Goal: Information Seeking & Learning: Get advice/opinions

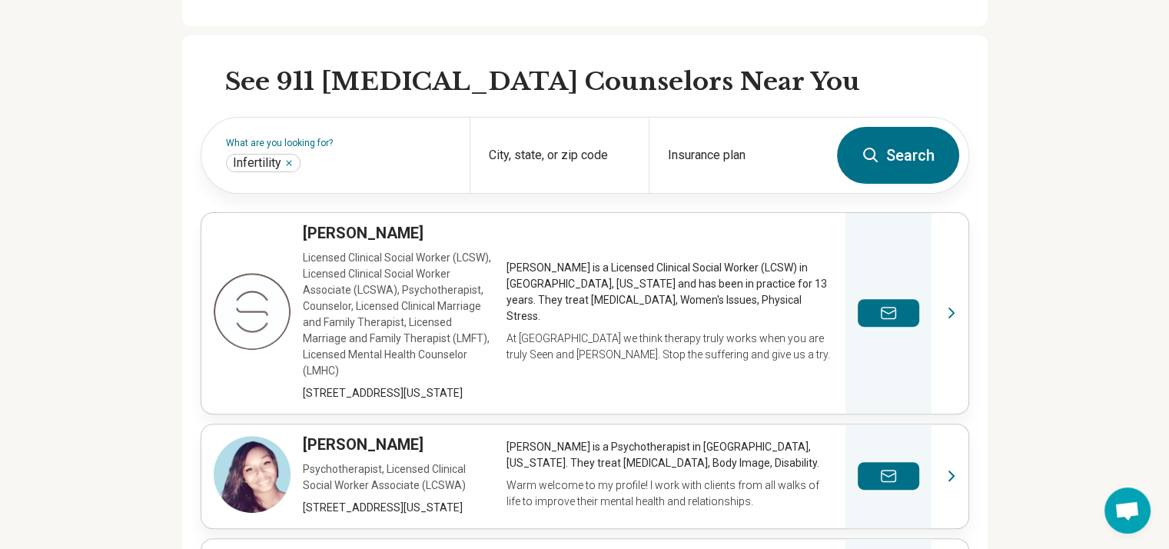
scroll to position [518, 6]
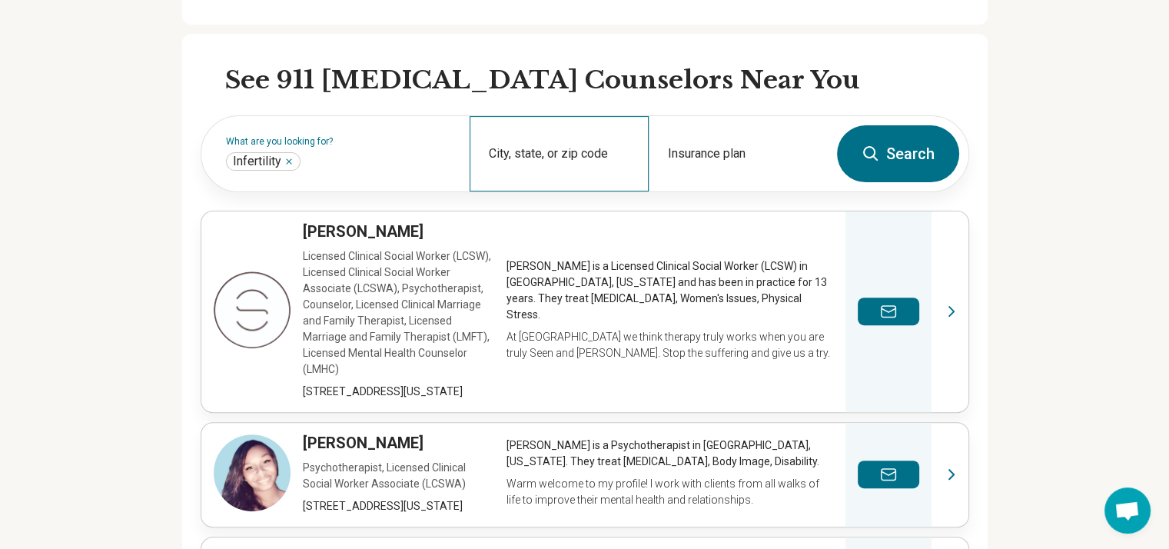
click at [518, 133] on div "City, state, or zip code" at bounding box center [559, 153] width 179 height 75
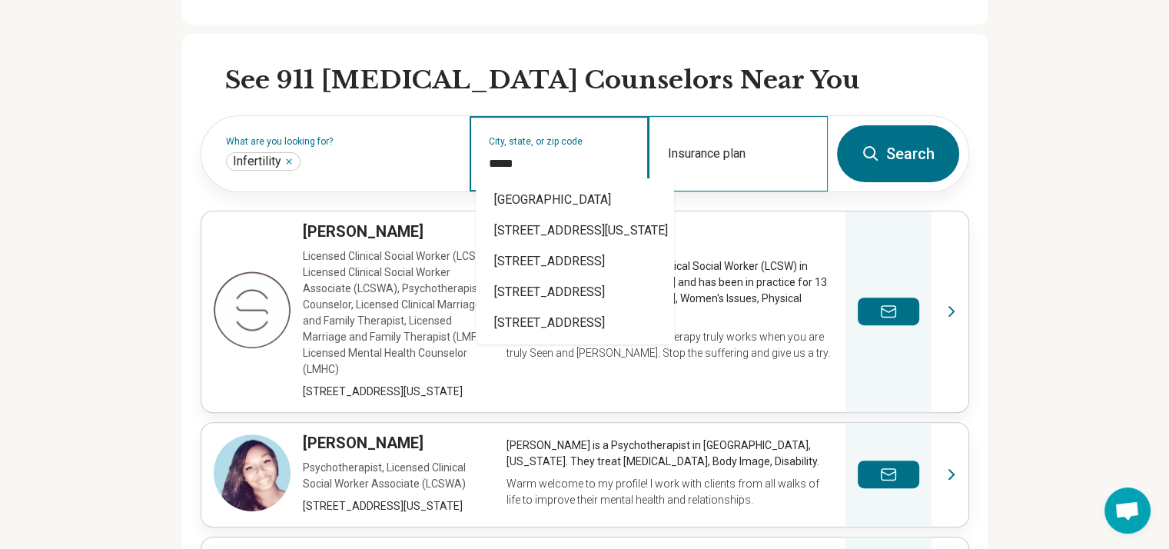
type input "*****"
click at [735, 127] on div "Insurance plan" at bounding box center [738, 153] width 179 height 75
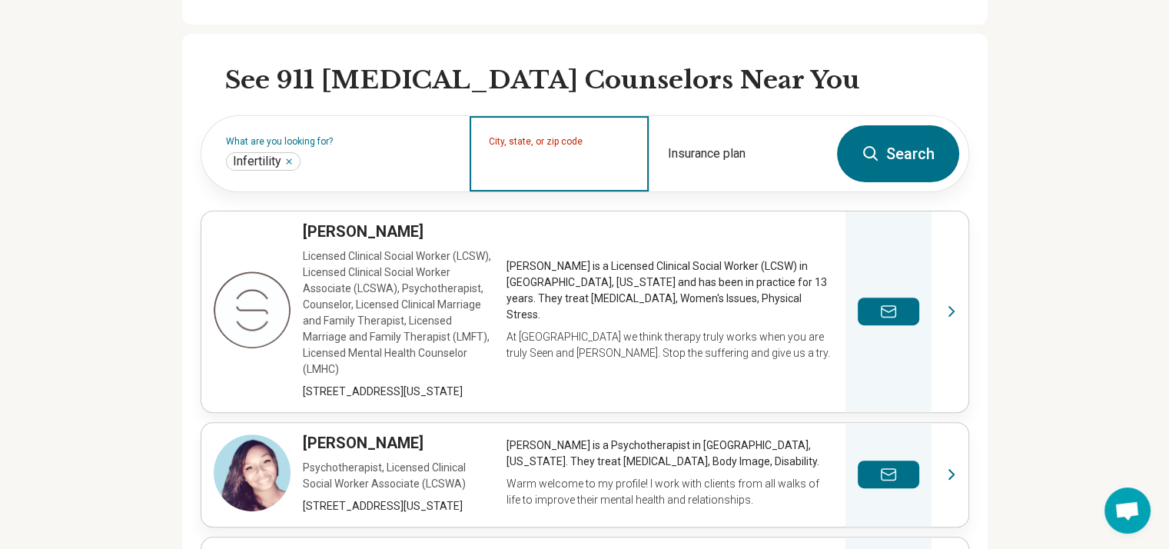
click at [553, 154] on input "City, state, or zip code" at bounding box center [559, 163] width 141 height 18
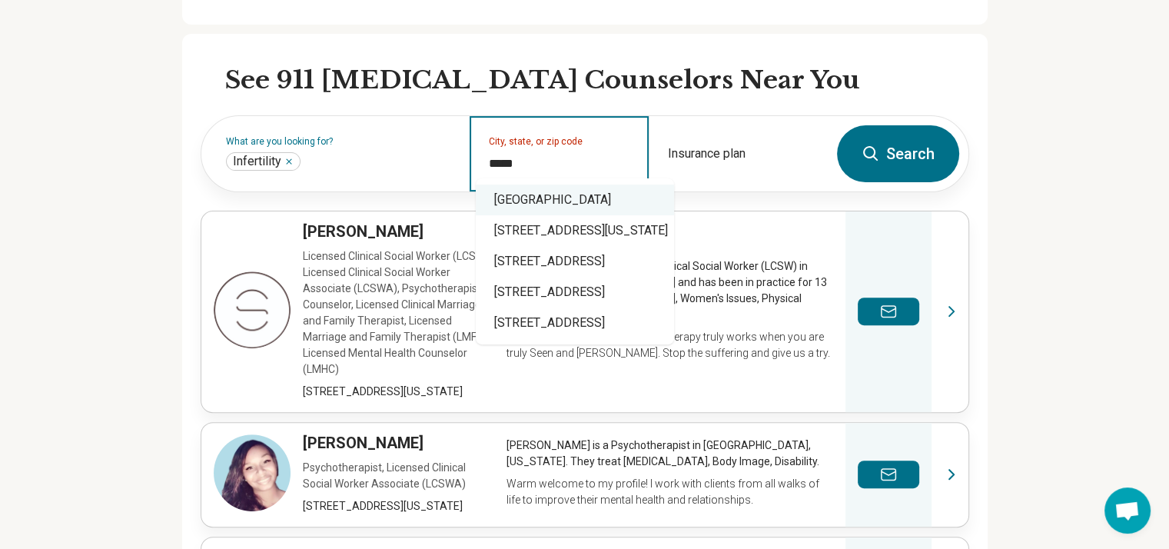
click at [550, 194] on div "[GEOGRAPHIC_DATA]" at bounding box center [575, 199] width 198 height 31
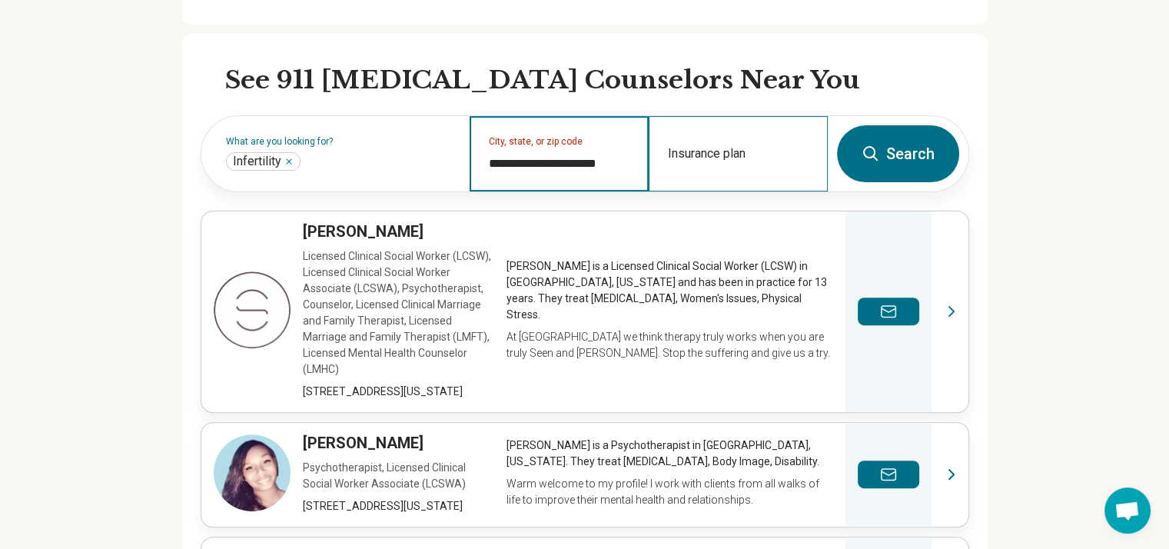
type input "**********"
click at [704, 133] on div "Insurance plan" at bounding box center [738, 153] width 179 height 75
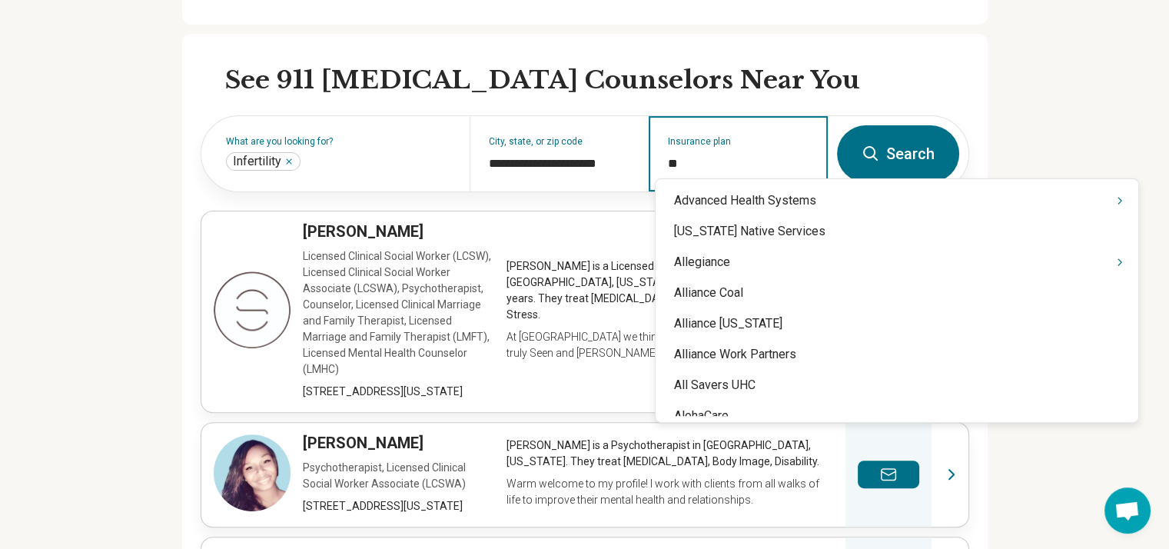
type input "***"
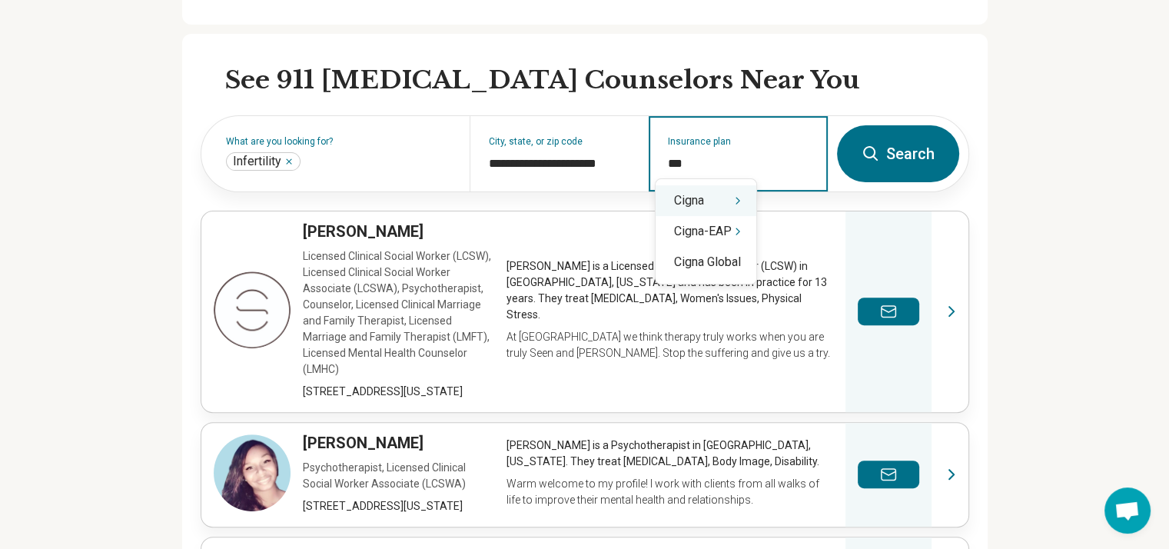
click at [701, 201] on div "Cigna" at bounding box center [705, 200] width 101 height 31
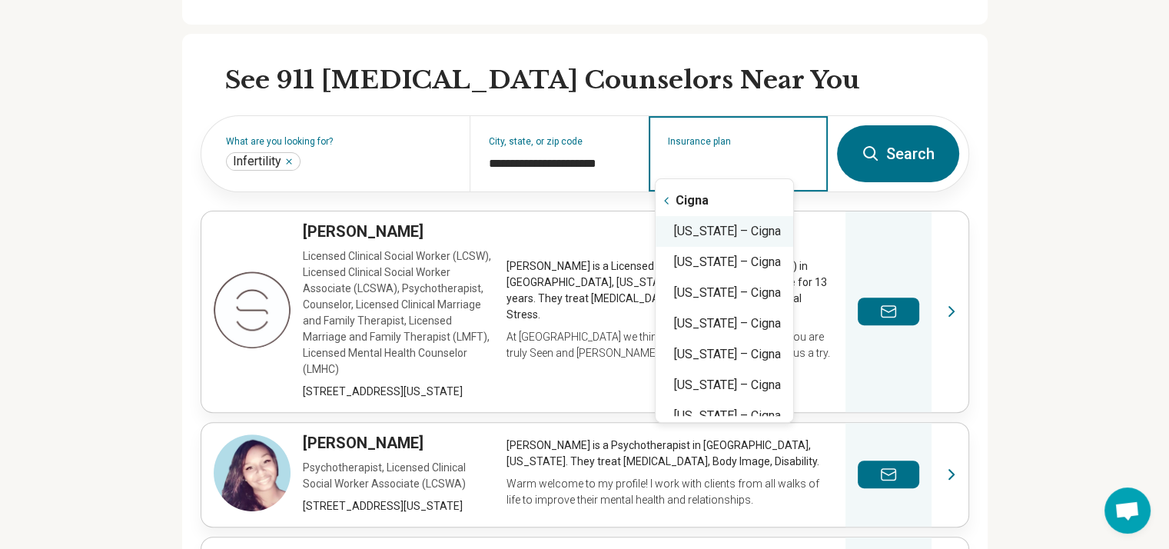
click at [742, 234] on div "[US_STATE] – Cigna" at bounding box center [724, 231] width 138 height 31
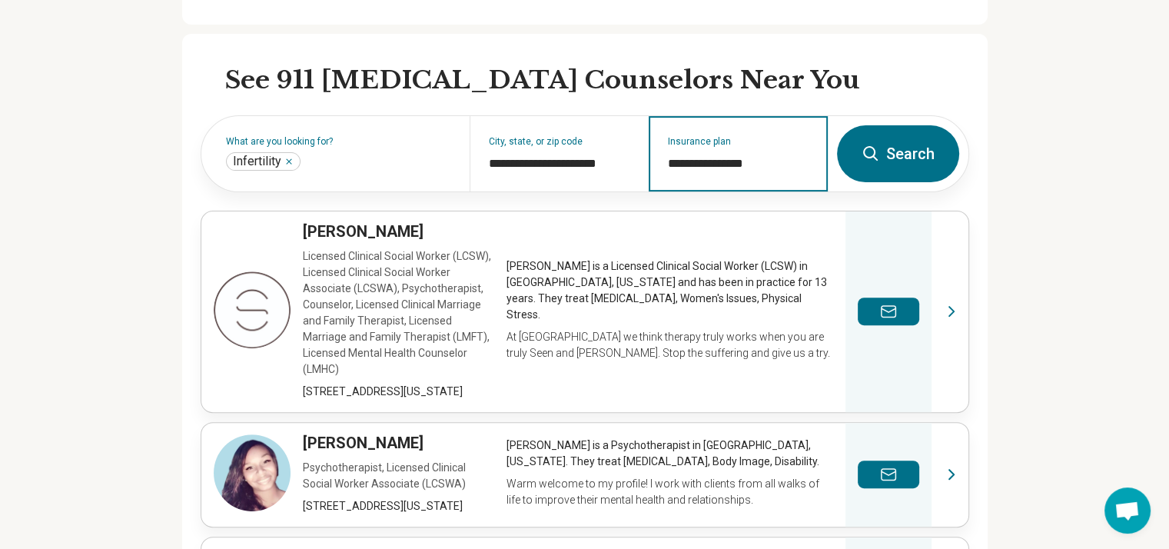
type input "**********"
click at [869, 144] on icon at bounding box center [870, 153] width 18 height 18
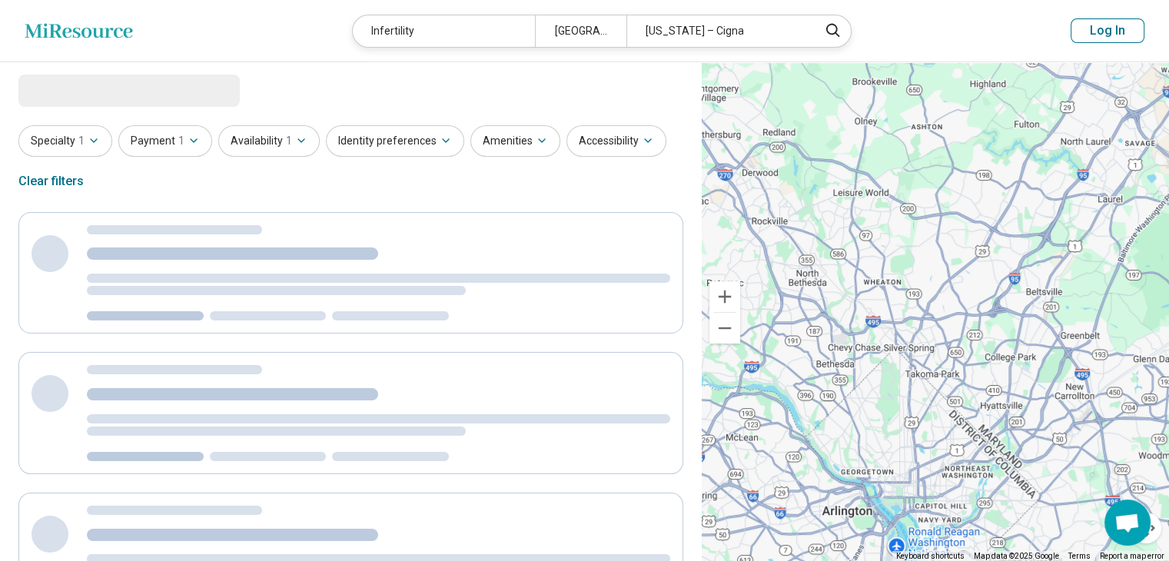
select select "***"
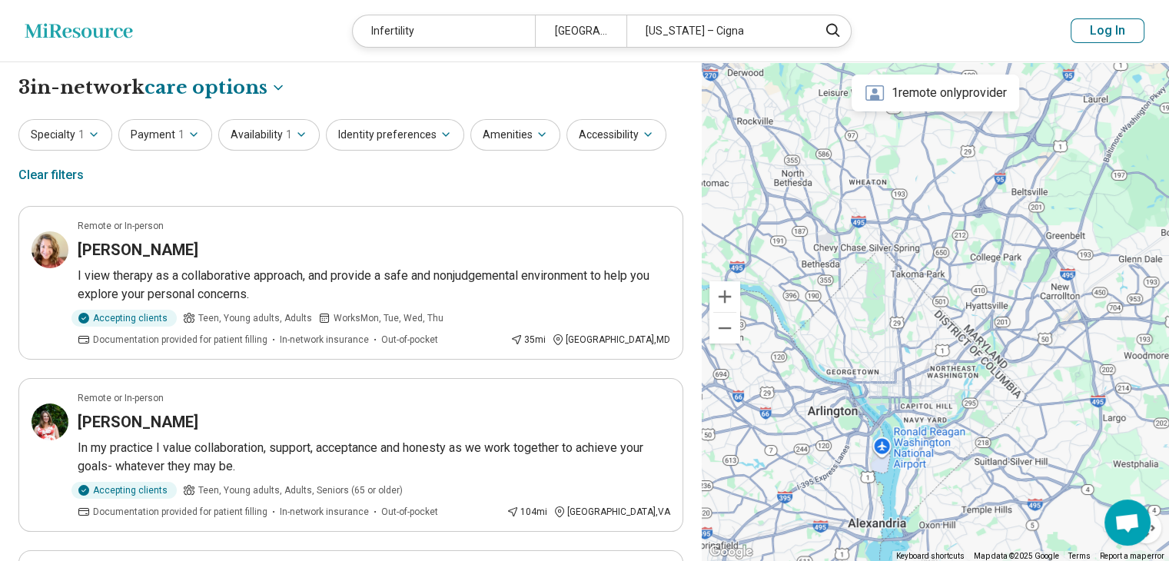
drag, startPoint x: 884, startPoint y: 365, endPoint x: 874, endPoint y: 273, distance: 92.8
click at [874, 273] on div at bounding box center [935, 311] width 467 height 499
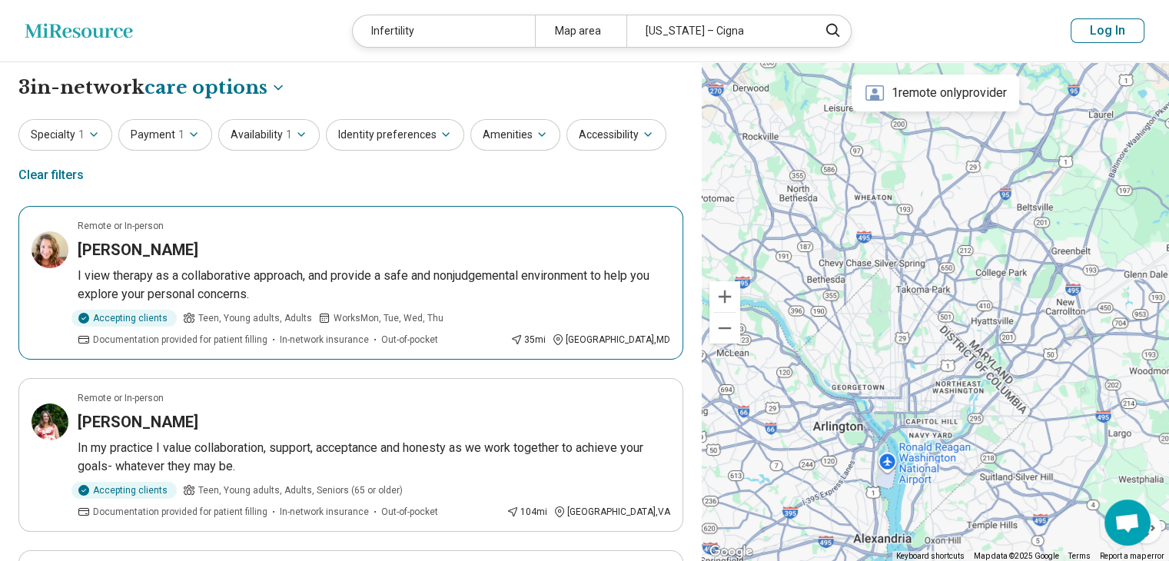
click at [307, 291] on p "I view therapy as a collaborative approach, and provide a safe and nonjudgement…" at bounding box center [374, 285] width 592 height 37
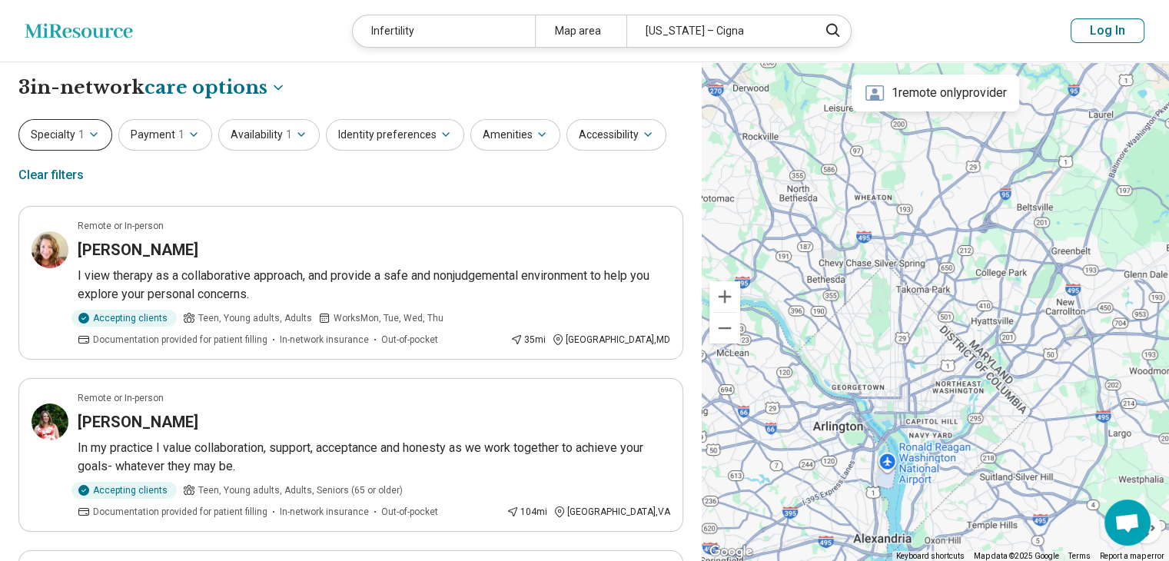
click at [75, 134] on button "Specialty 1" at bounding box center [65, 135] width 94 height 32
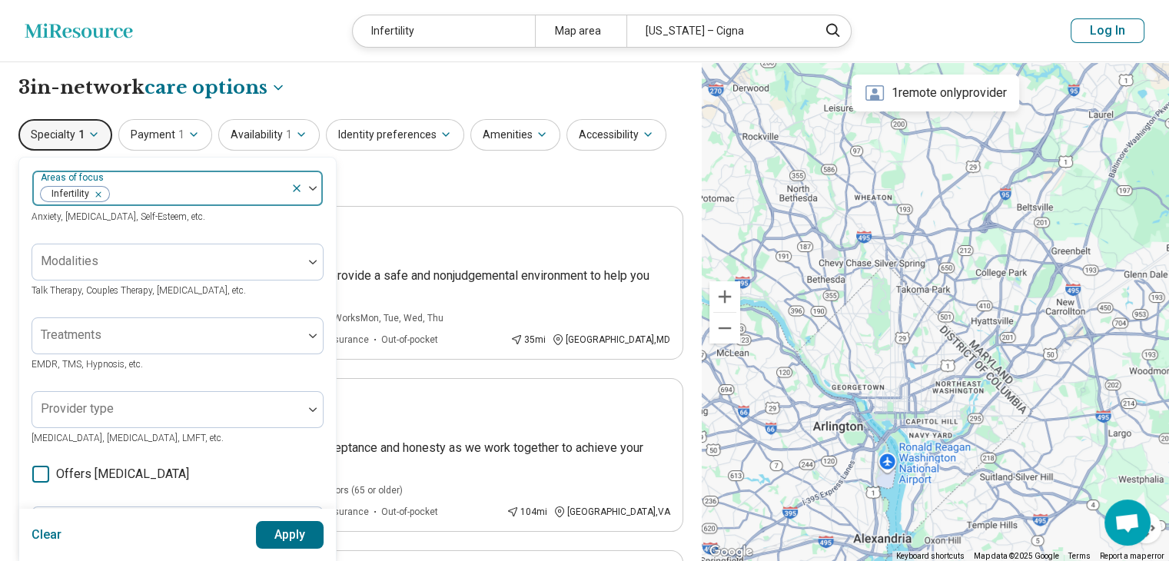
click at [98, 191] on icon "Remove [object Object]" at bounding box center [94, 194] width 11 height 11
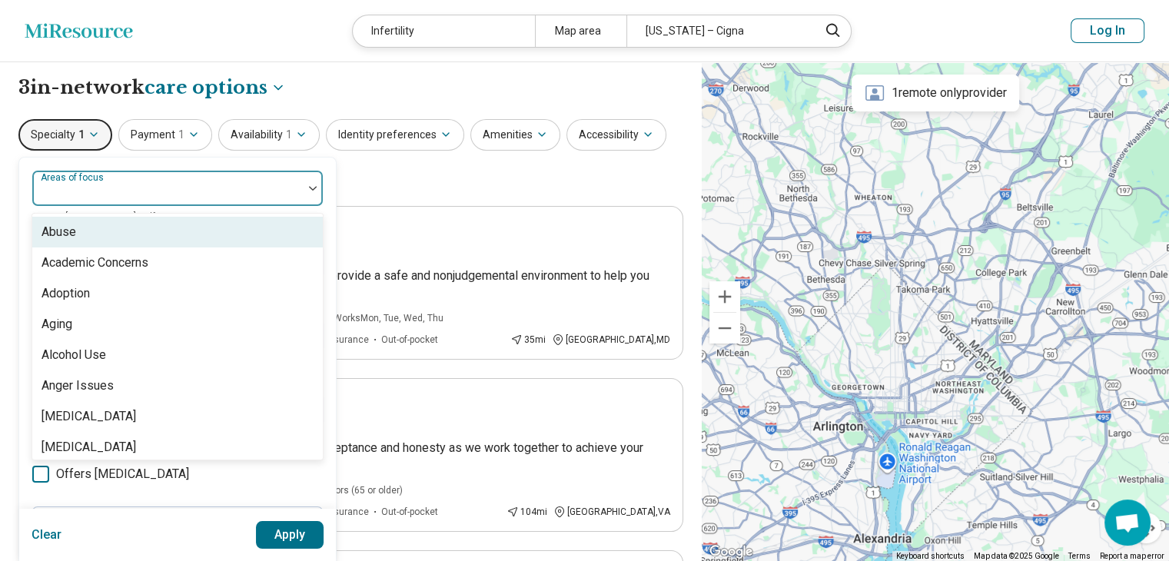
click at [307, 184] on div at bounding box center [313, 188] width 20 height 35
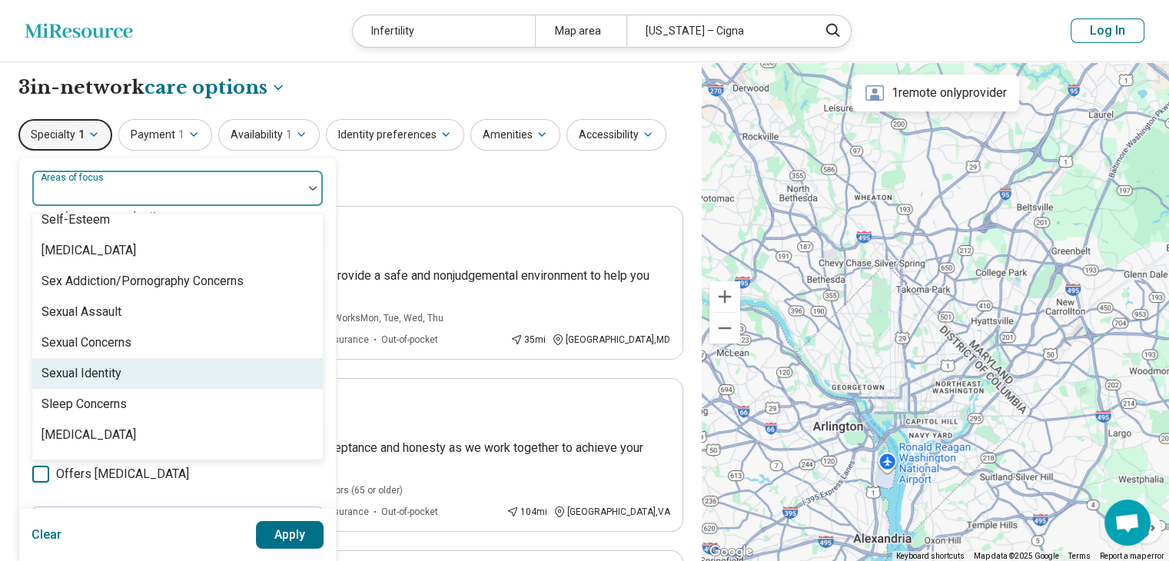
scroll to position [2662, 0]
click at [200, 374] on div "Sexual Identity" at bounding box center [177, 373] width 290 height 31
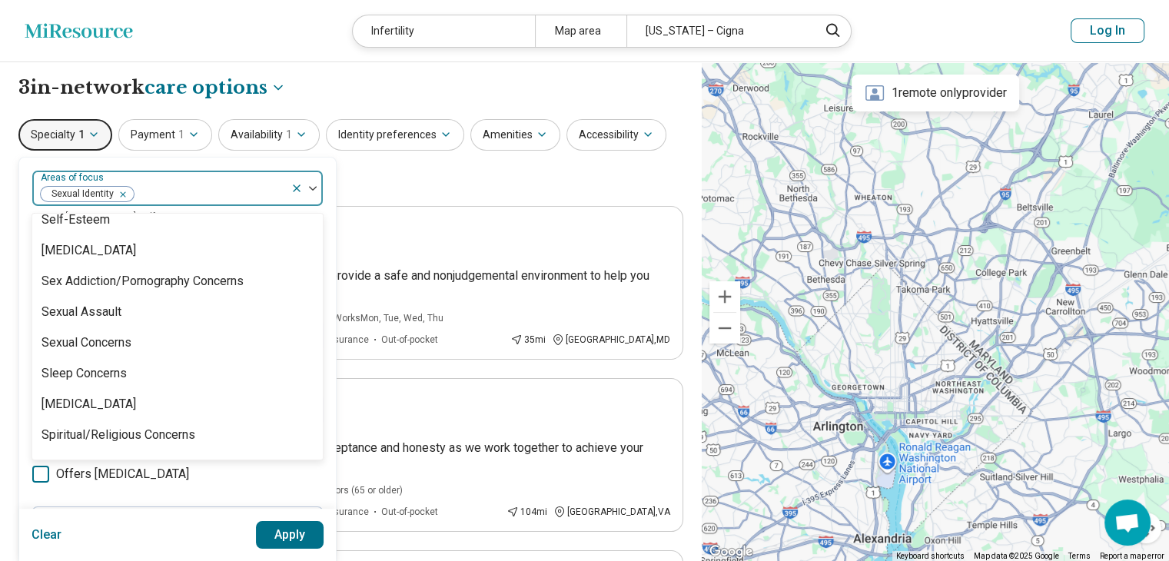
click at [390, 172] on div "Specialty 1 option Sexual Identity, selected. 99 results available. Use Up and …" at bounding box center [350, 156] width 665 height 75
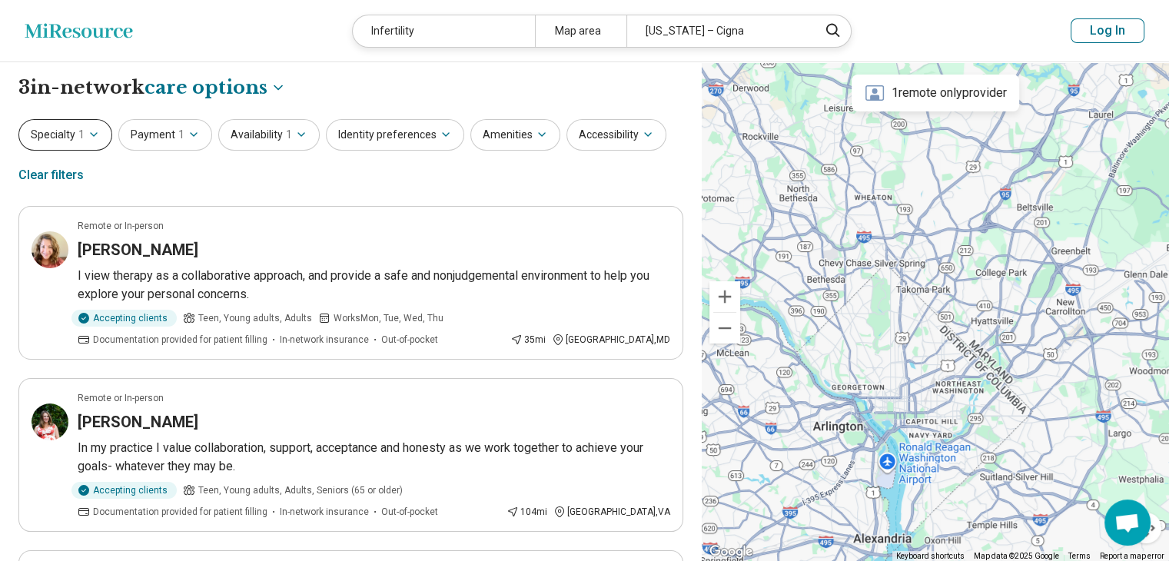
click at [74, 120] on button "Specialty 1" at bounding box center [65, 135] width 94 height 32
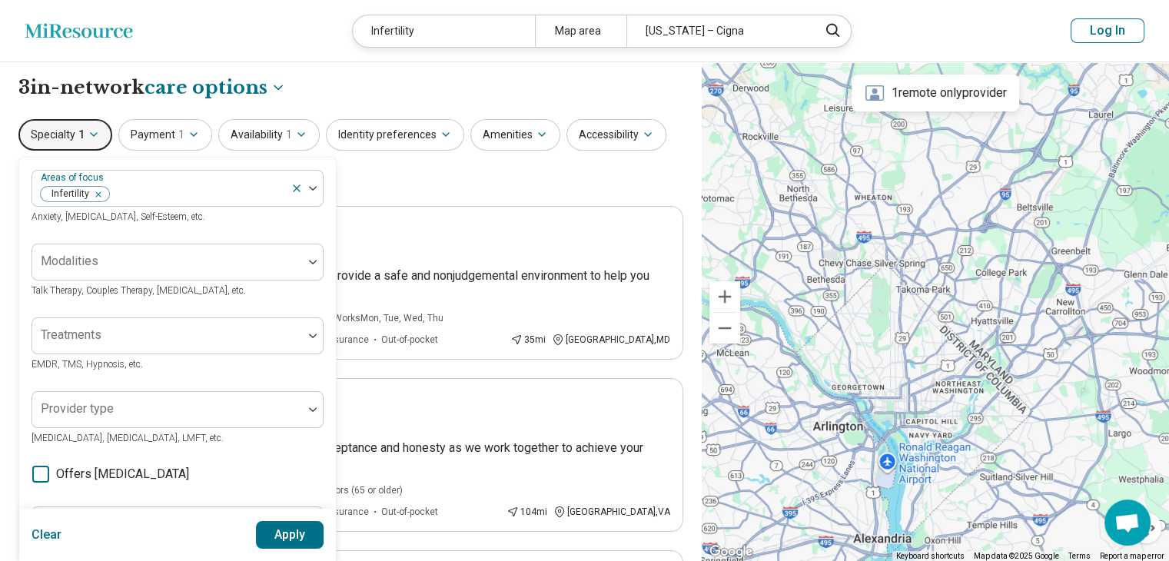
click at [287, 537] on button "Apply" at bounding box center [290, 535] width 68 height 28
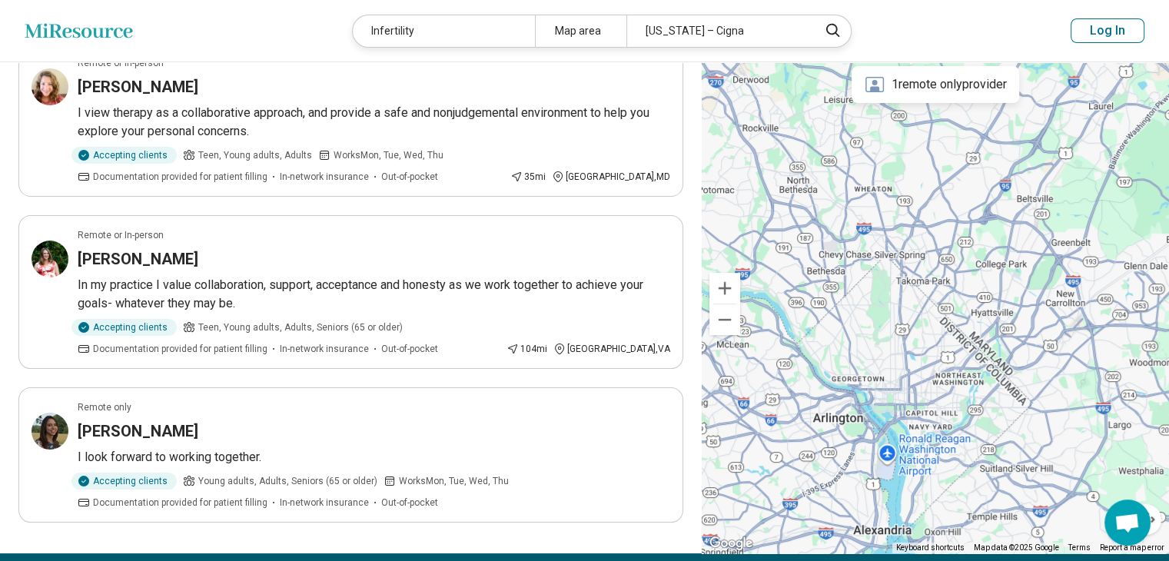
scroll to position [0, 0]
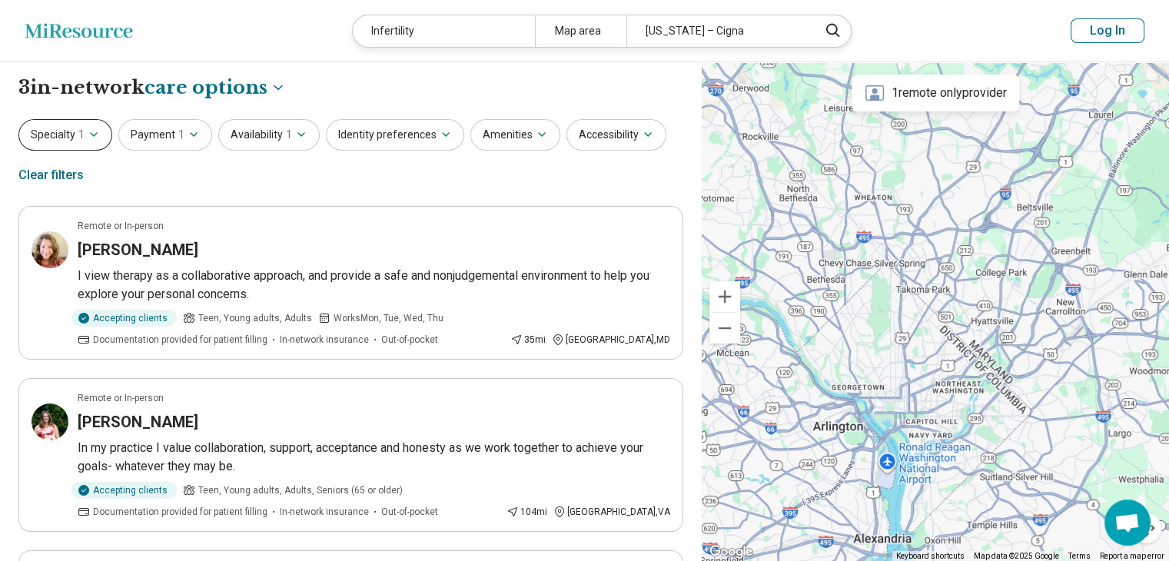
click at [85, 127] on button "Specialty 1" at bounding box center [65, 135] width 94 height 32
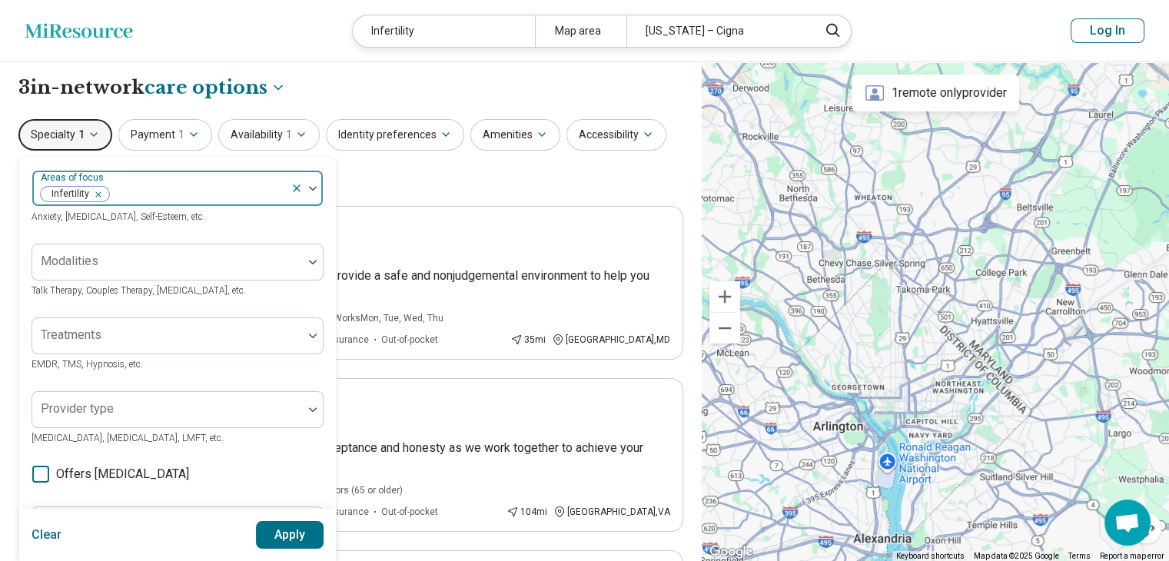
click at [101, 194] on div "Remove [object Object]" at bounding box center [95, 194] width 18 height 18
click at [273, 531] on button "Apply" at bounding box center [290, 535] width 68 height 28
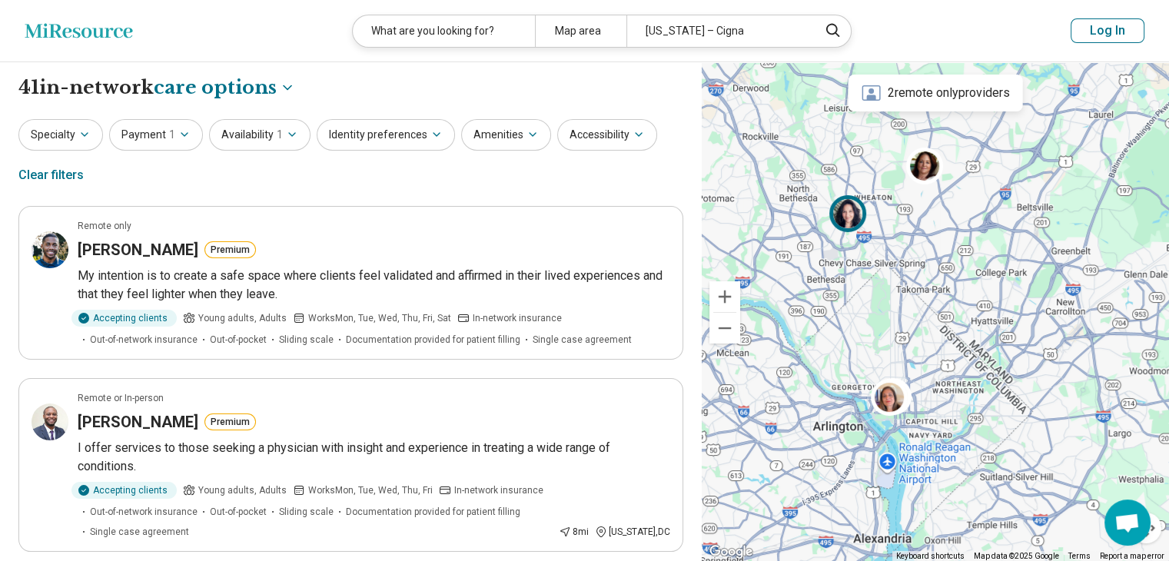
click at [848, 214] on img at bounding box center [847, 213] width 37 height 37
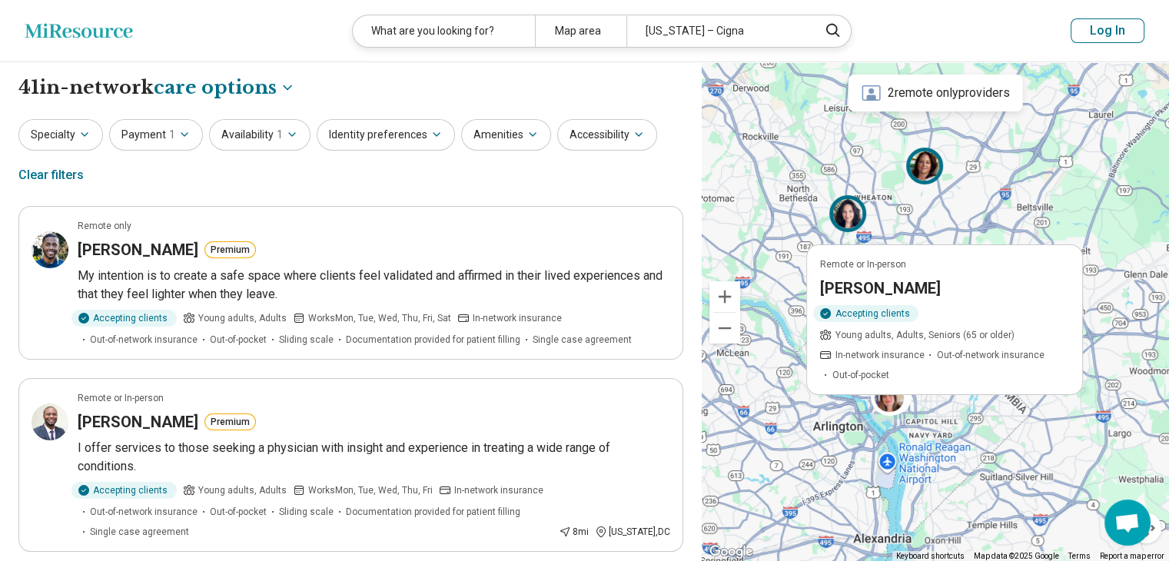
click at [925, 151] on img at bounding box center [924, 166] width 37 height 37
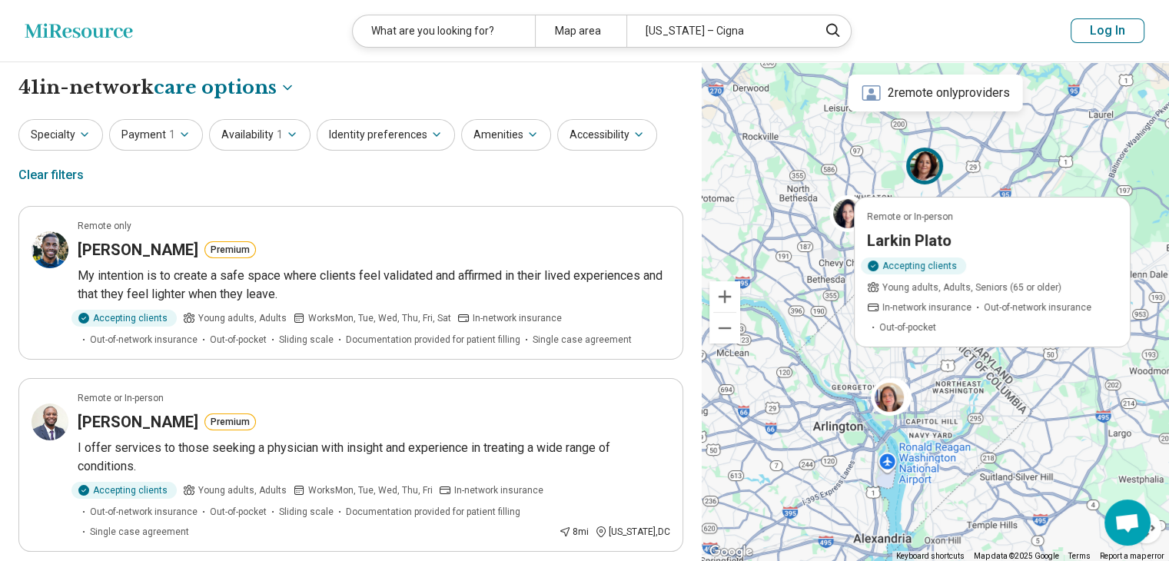
click at [821, 296] on div "Remote or In-person [PERSON_NAME] Accepting clients Young adults, Adults, Senio…" at bounding box center [935, 311] width 467 height 499
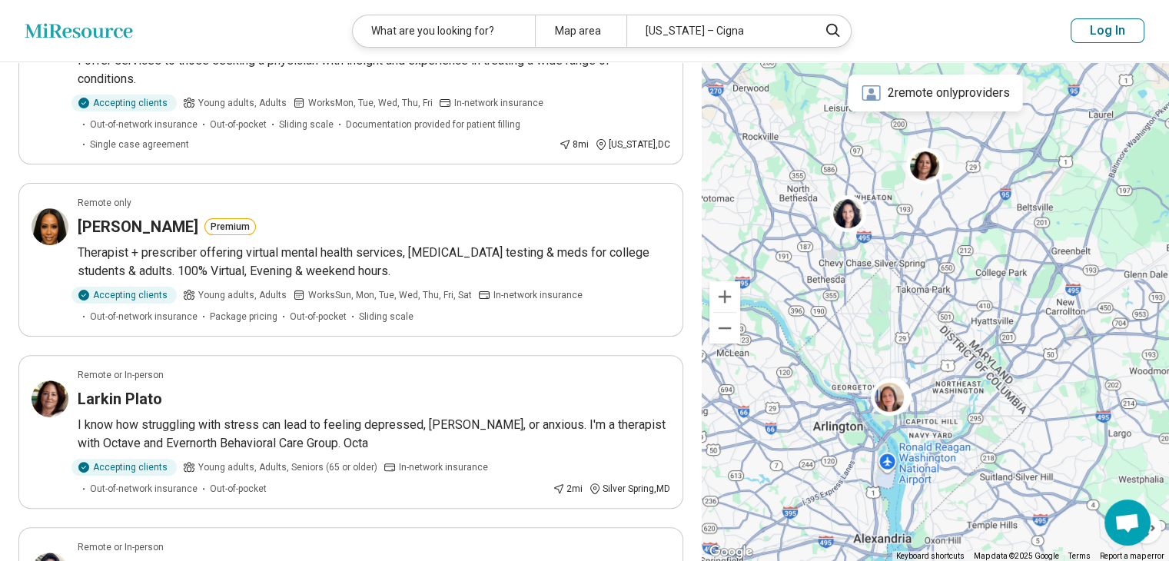
scroll to position [387, 0]
